Goal: Communication & Community: Ask a question

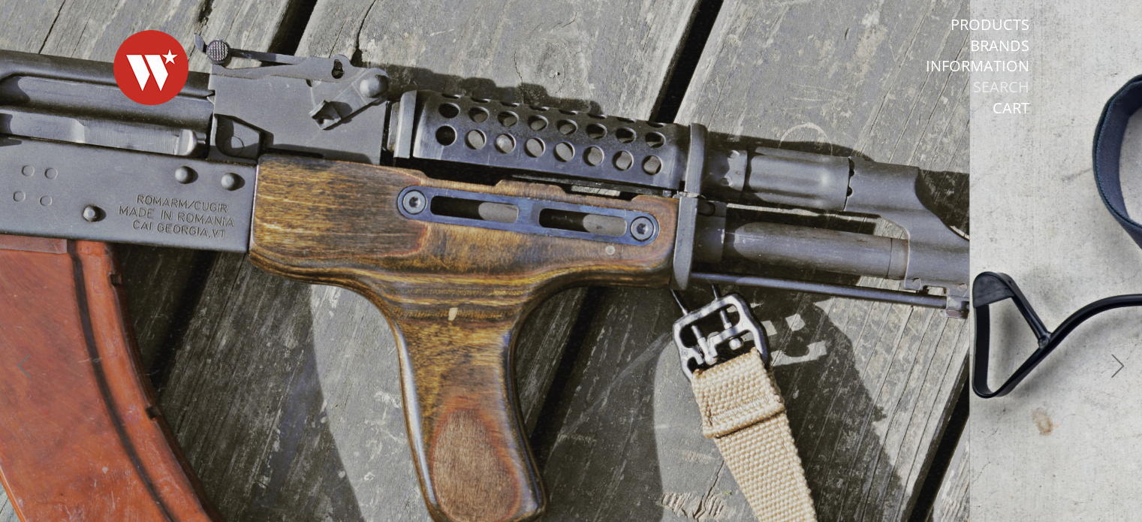
click at [988, 87] on link "Search" at bounding box center [1001, 87] width 56 height 20
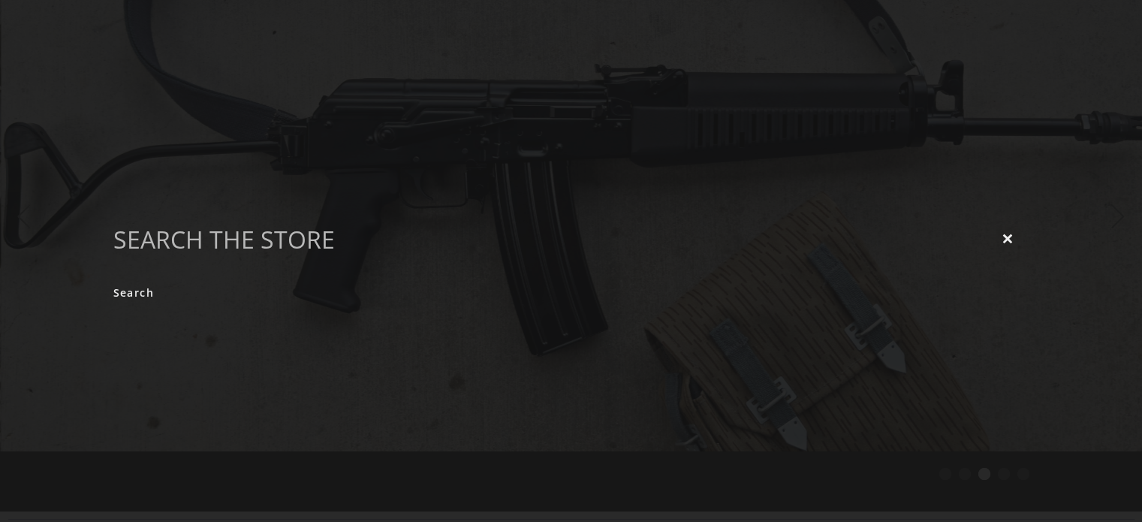
scroll to position [150, 0]
click at [1011, 243] on icon "Close" at bounding box center [1007, 239] width 11 height 11
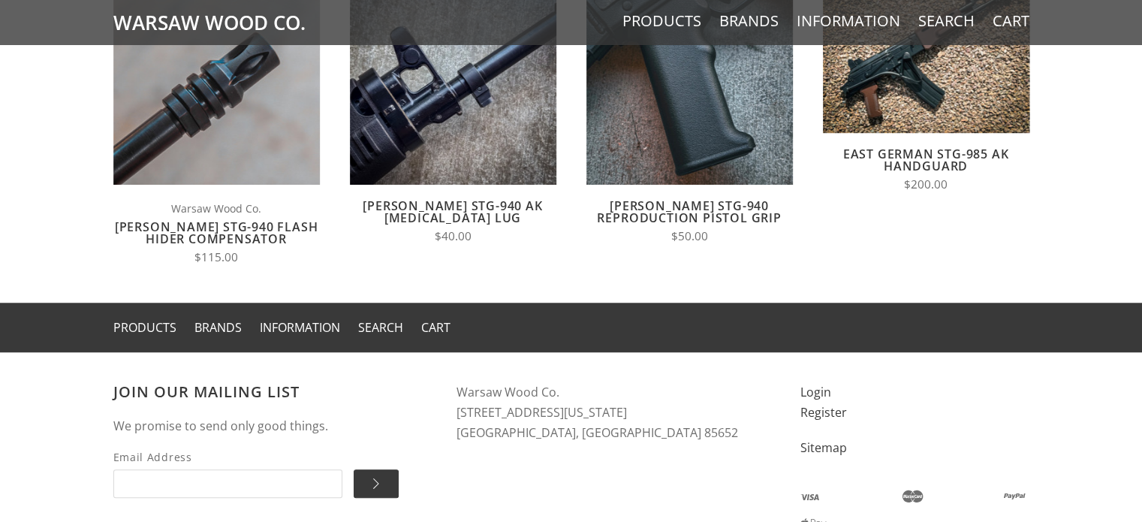
scroll to position [1340, 0]
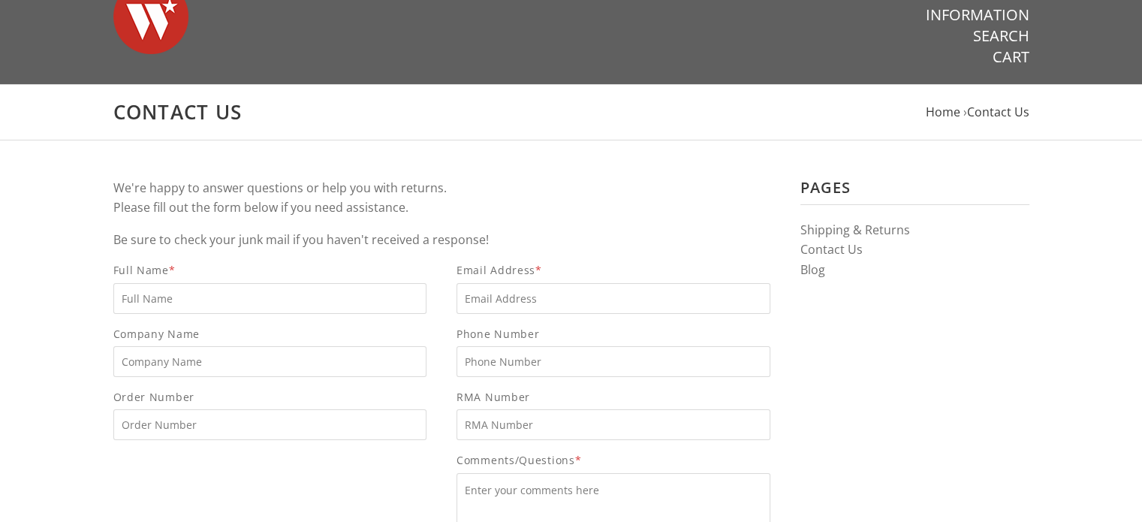
scroll to position [75, 0]
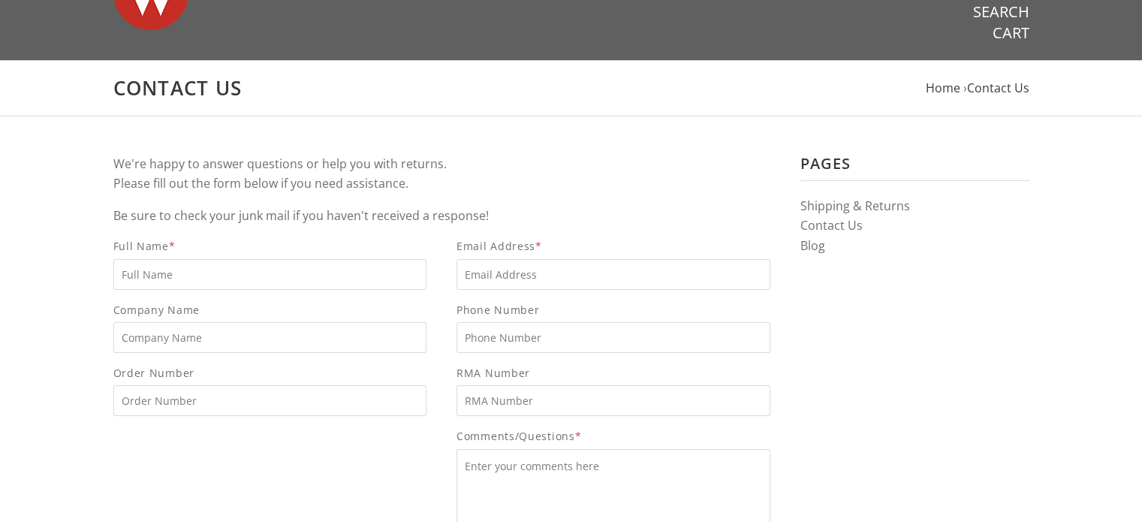
click at [362, 269] on input "Full Name *" at bounding box center [270, 274] width 314 height 31
type input "Frank Tallini"
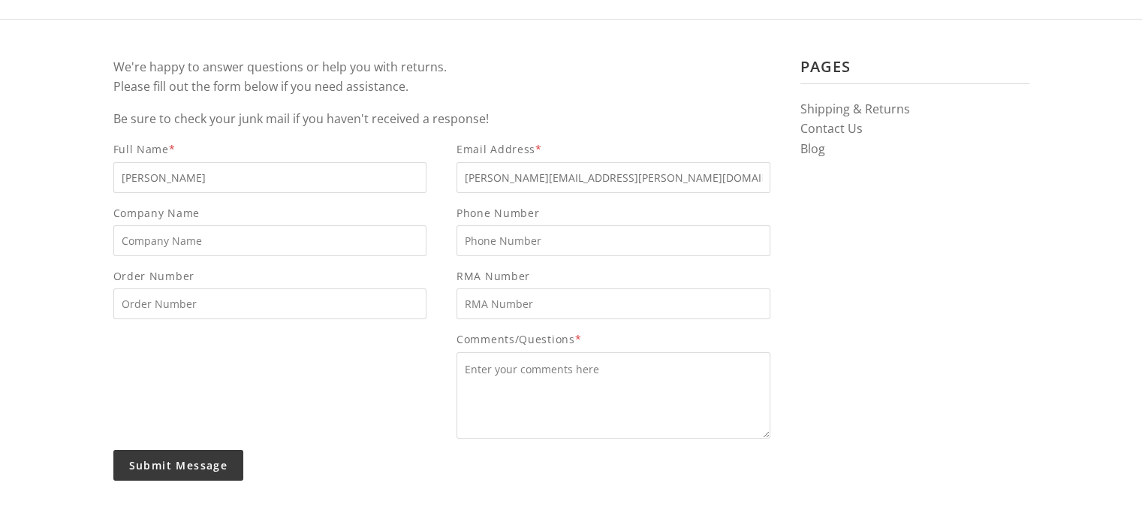
scroll to position [300, 0]
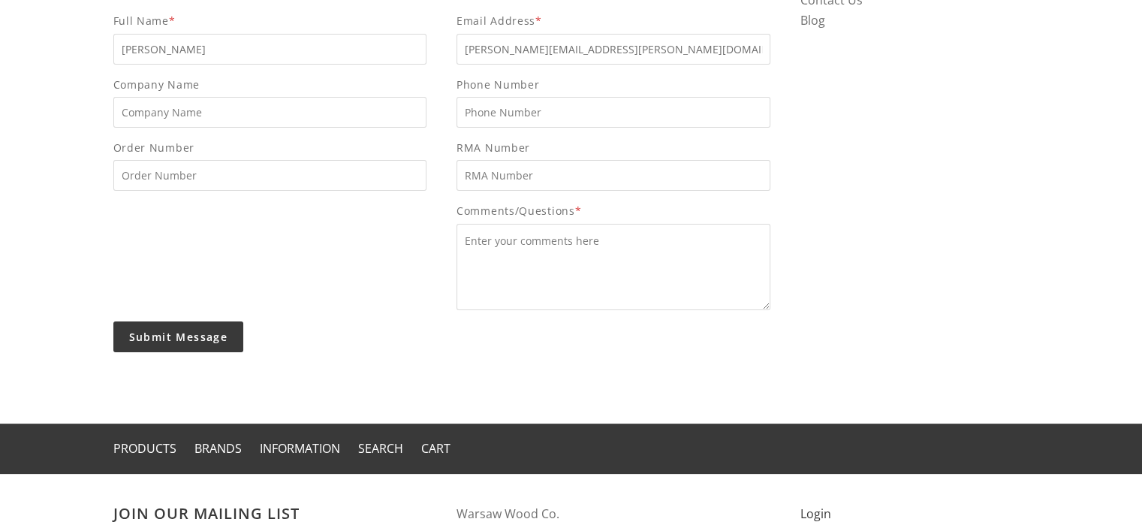
type input "frank.tallini@hotmail.com"
click at [541, 256] on textarea "Comments/Questions *" at bounding box center [614, 267] width 314 height 86
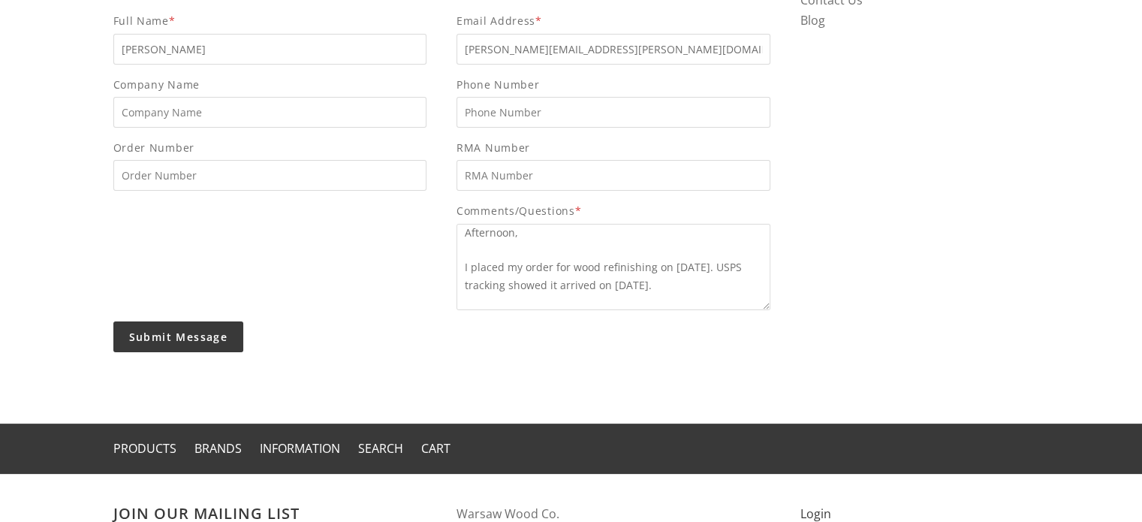
scroll to position [35, 0]
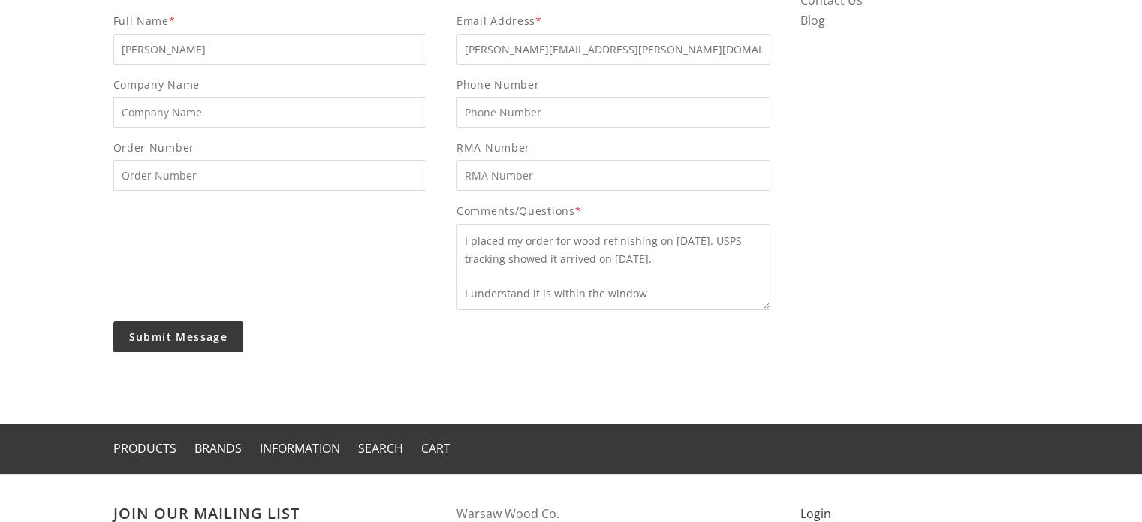
click at [598, 291] on textarea "Afternoon, I placed my order for wood refinishing on Sep. 3rd. USPS tracking sh…" at bounding box center [614, 267] width 314 height 86
click at [716, 295] on textarea "Afternoon, I placed my order for wood refinishing on Sep. 3rd. USPS tracking sh…" at bounding box center [614, 267] width 314 height 86
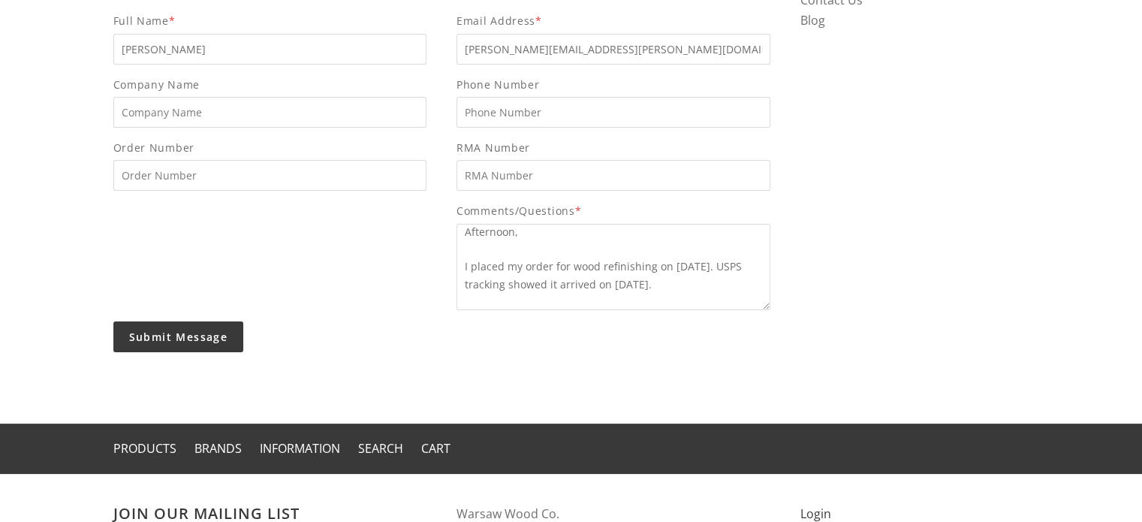
scroll to position [0, 0]
click at [716, 274] on textarea "Afternoon, I placed my order for wood refinishing on Sep. 3rd. USPS tracking sh…" at bounding box center [614, 267] width 314 height 86
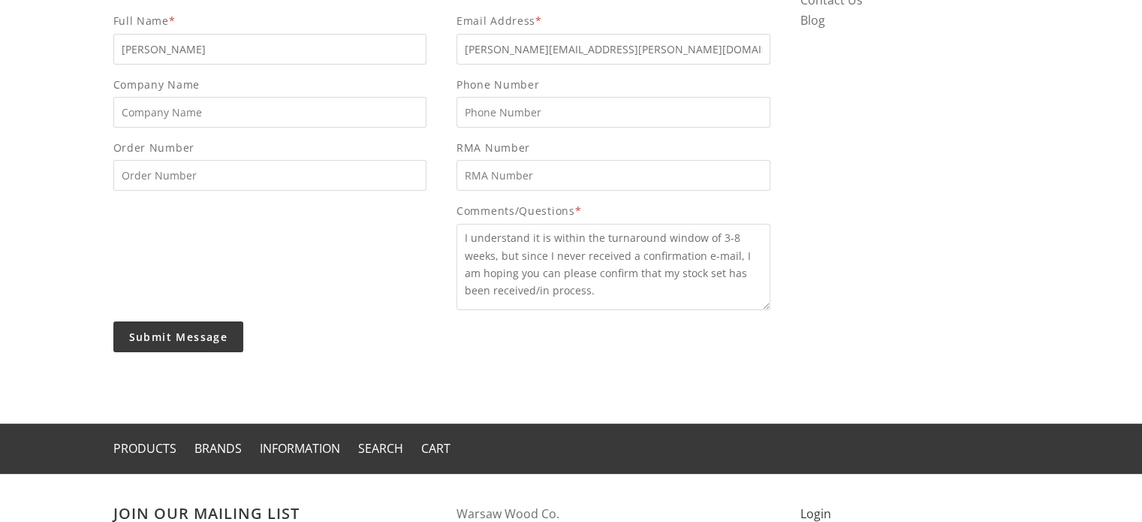
drag, startPoint x: 549, startPoint y: 288, endPoint x: 535, endPoint y: 288, distance: 14.3
click at [535, 288] on textarea "Afternoon, I placed my order for wood refinishing on Sep. 3rd. USPS tracking sh…" at bounding box center [614, 267] width 314 height 86
click at [734, 255] on textarea "Afternoon, I placed my order for wood refinishing on Sep. 3rd. USPS tracking sh…" at bounding box center [614, 267] width 314 height 86
click at [731, 255] on textarea "Afternoon, I placed my order for wood refinishing on Sep. 3rd. USPS tracking sh…" at bounding box center [614, 267] width 314 height 86
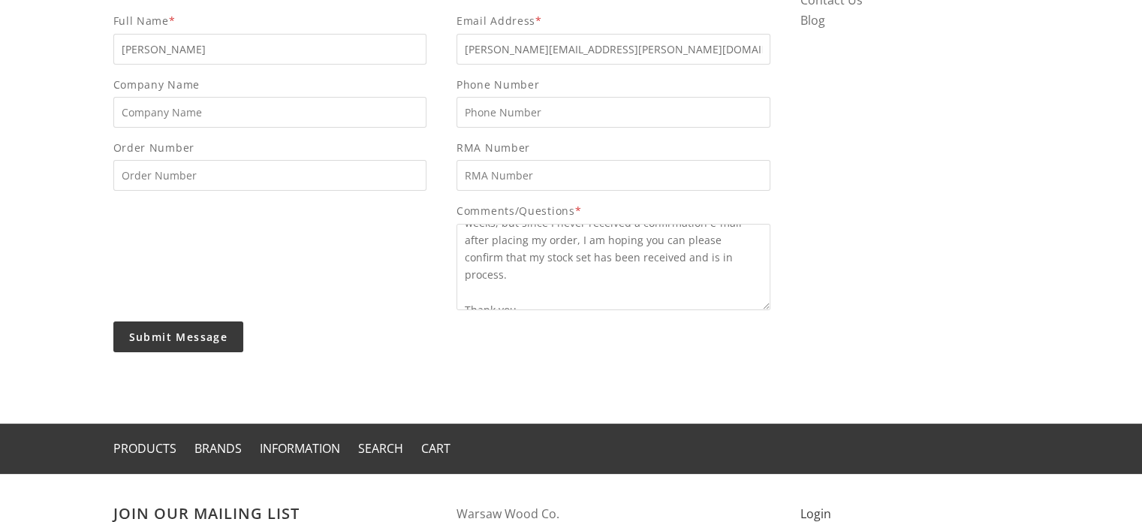
scroll to position [114, 0]
click at [577, 249] on textarea "Afternoon, I placed my order for wood refinishing on Sep. 3rd. USPS tracking sh…" at bounding box center [614, 267] width 314 height 86
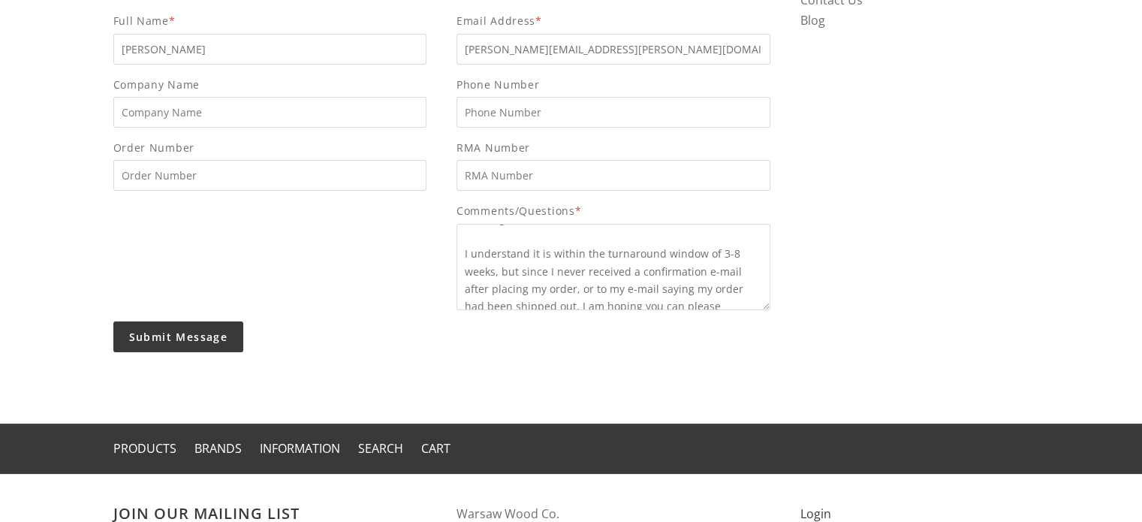
type textarea "Afternoon, I placed my order for wood refinishing on Sep. 3rd. USPS tracking sh…"
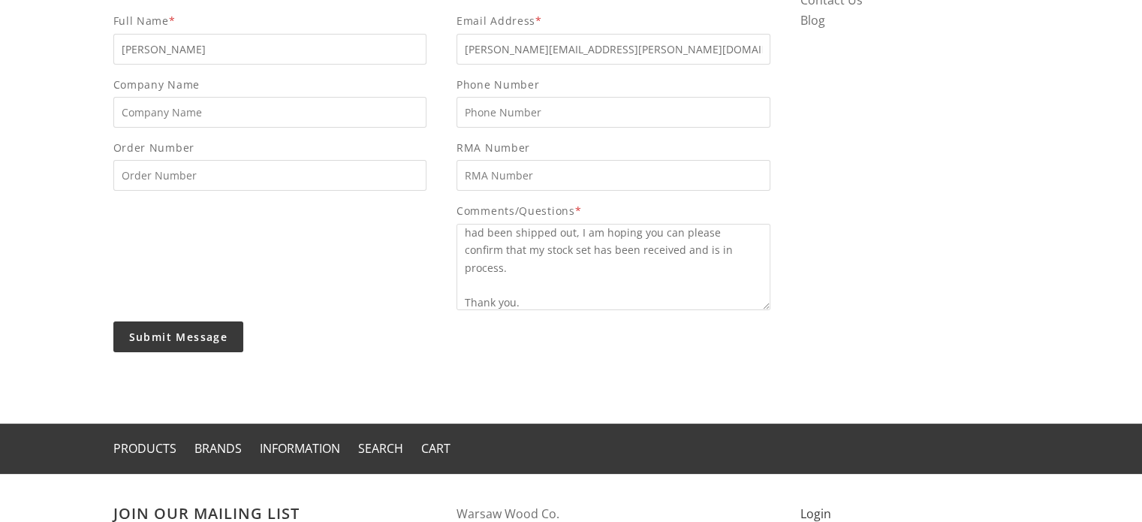
scroll to position [157, 0]
click at [165, 333] on input "Submit Message" at bounding box center [178, 336] width 131 height 31
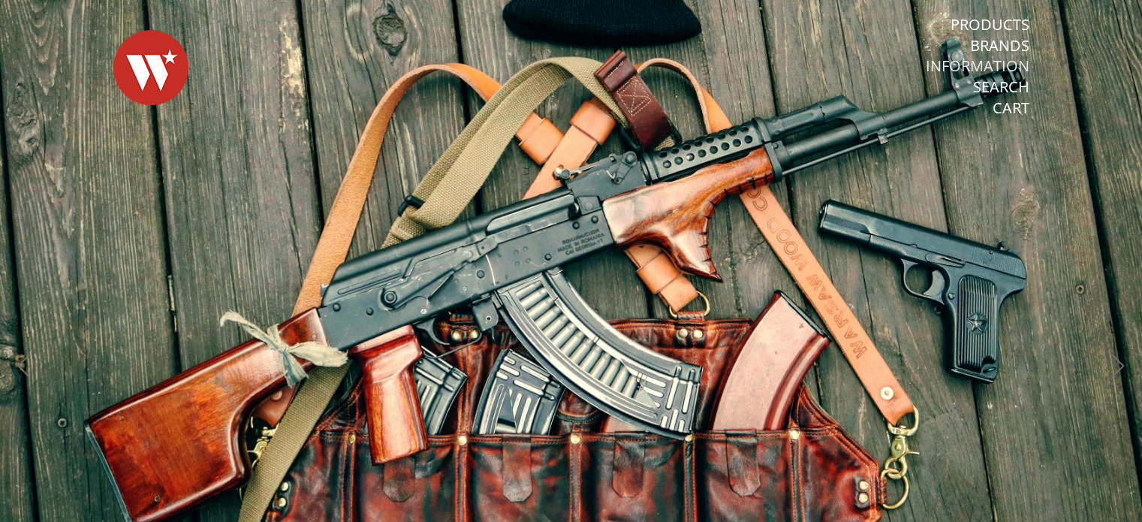
click at [1002, 70] on link "Information" at bounding box center [978, 66] width 104 height 20
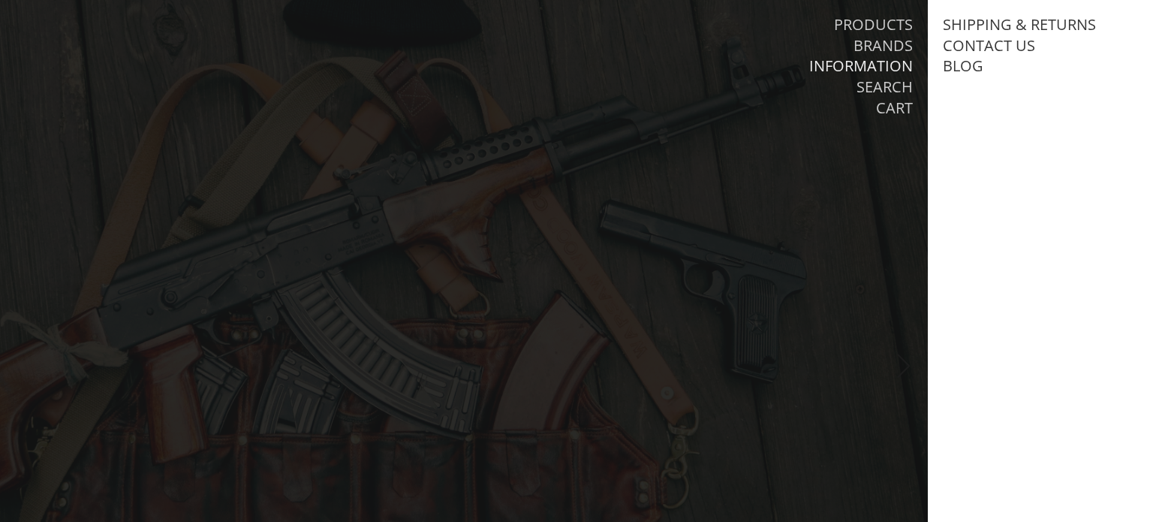
click at [761, 65] on li "Information" at bounding box center [747, 66] width 331 height 21
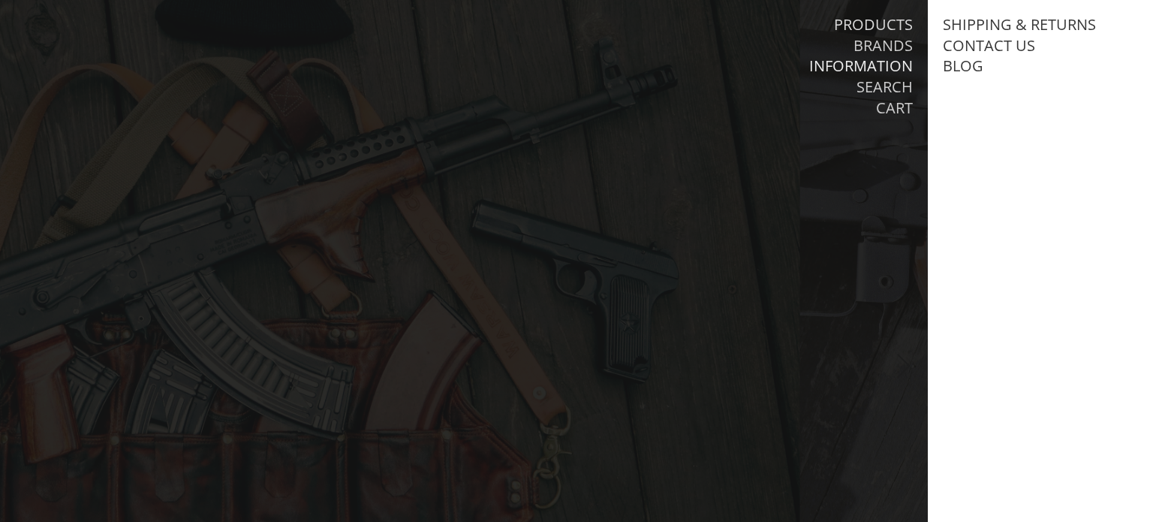
click at [877, 11] on nav "Products Brands Information Search Cart" at bounding box center [747, 67] width 331 height 134
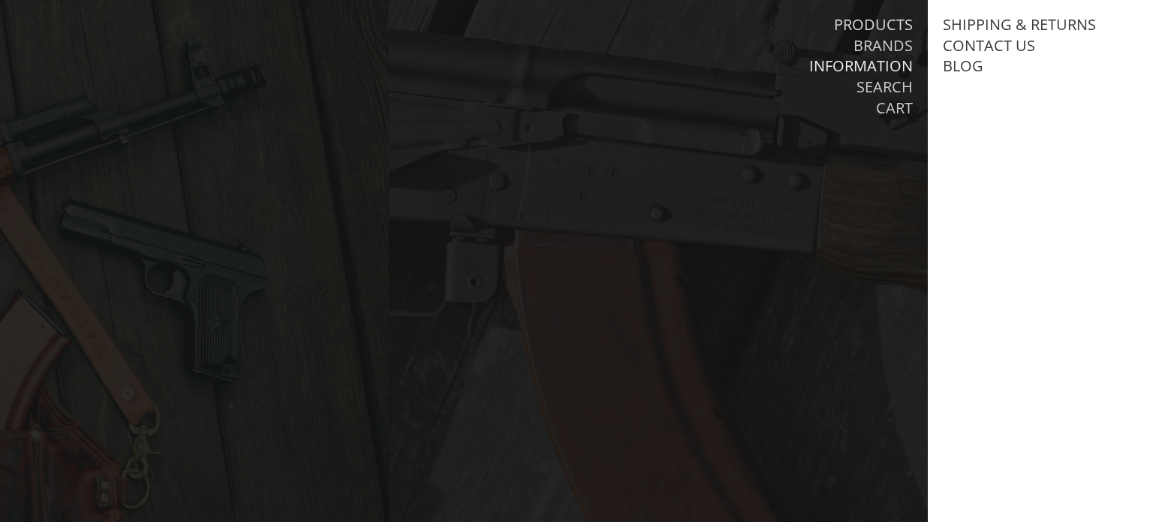
click at [876, 23] on link "Products" at bounding box center [873, 25] width 79 height 20
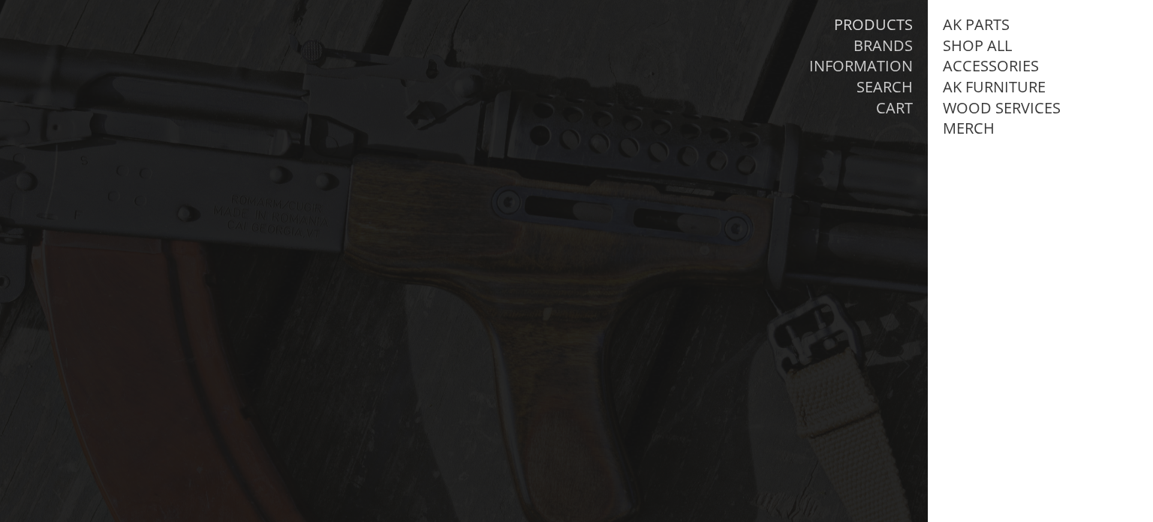
click at [876, 22] on link "Products" at bounding box center [873, 25] width 79 height 20
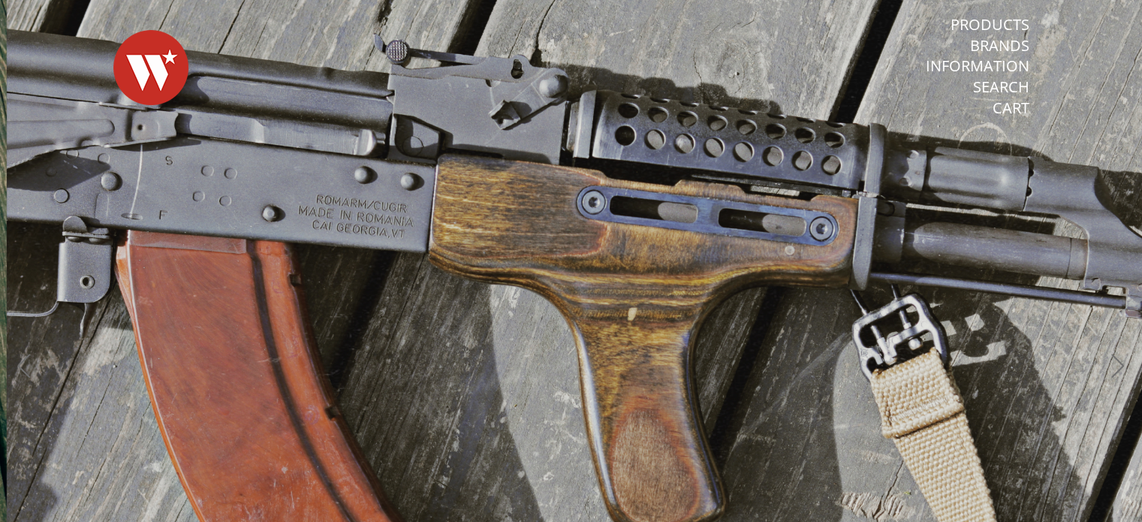
click at [972, 15] on link "Products" at bounding box center [990, 25] width 79 height 20
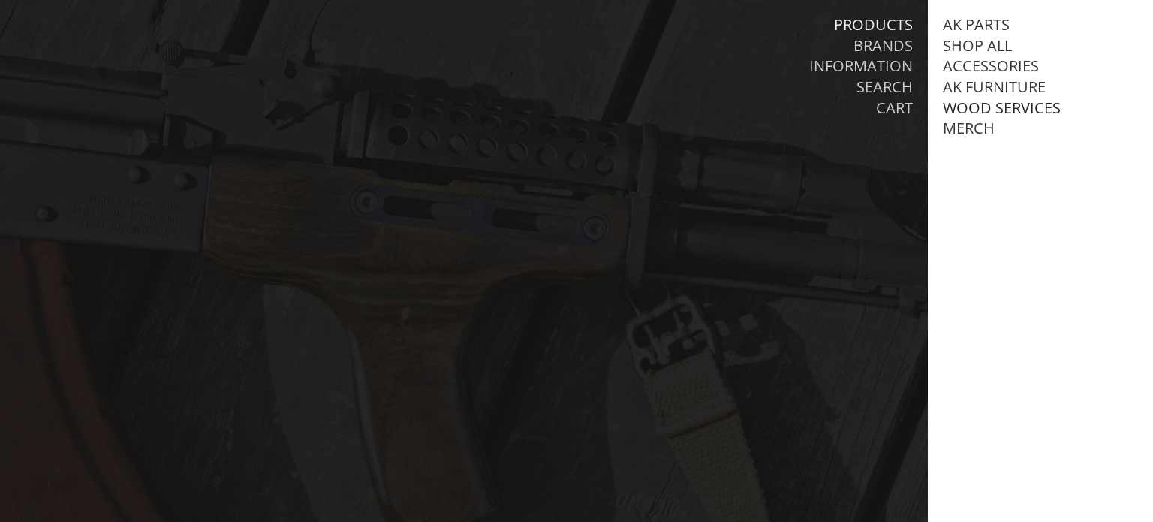
click at [975, 113] on link "Wood Services" at bounding box center [1002, 108] width 118 height 20
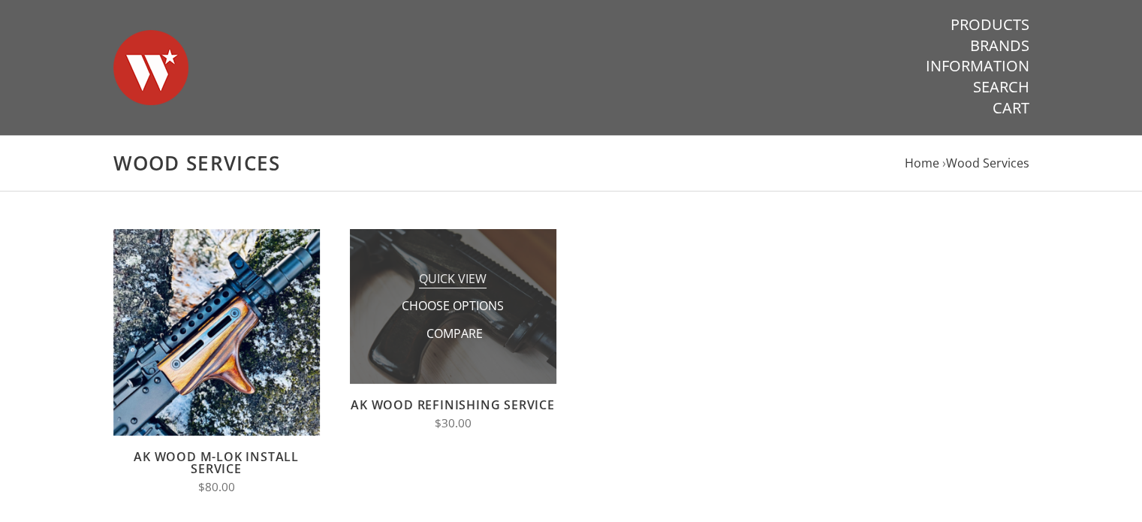
click at [430, 282] on span "Quick View" at bounding box center [453, 279] width 68 height 19
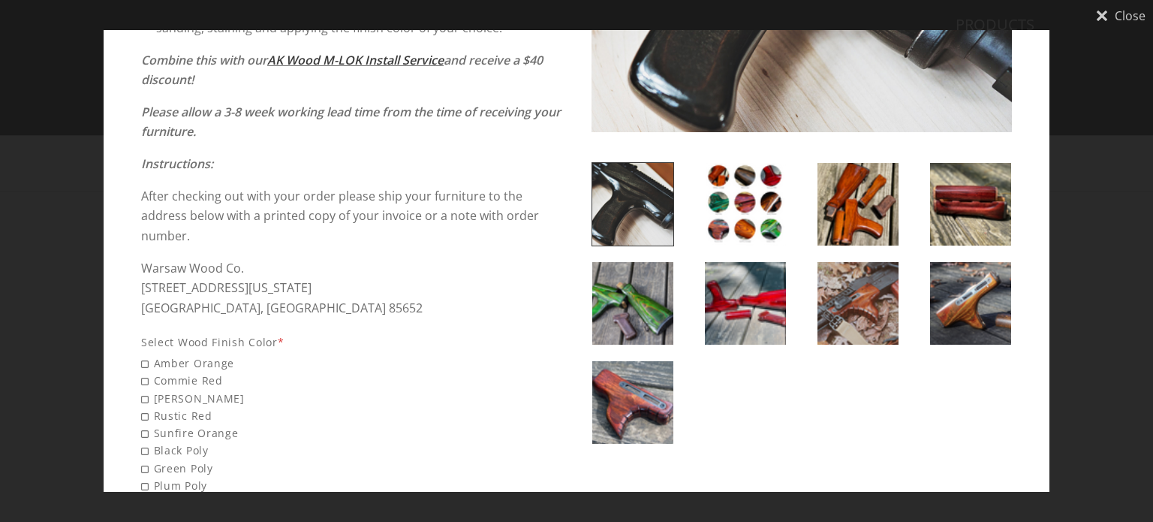
scroll to position [225, 0]
